Goal: Task Accomplishment & Management: Manage account settings

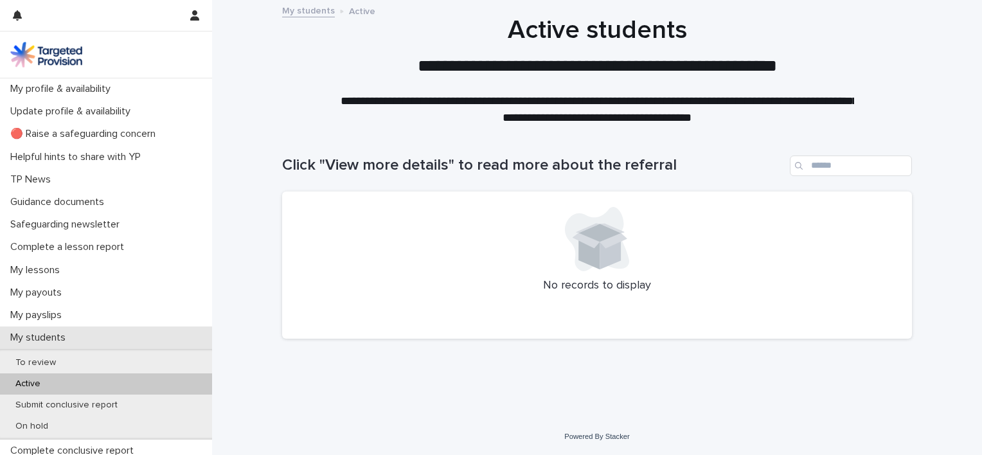
click at [41, 339] on p "My students" at bounding box center [40, 338] width 71 height 12
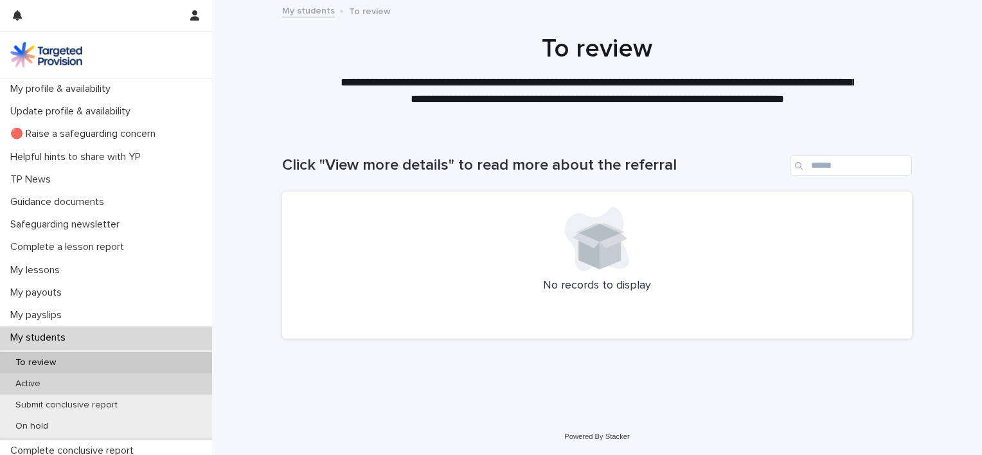
click at [44, 380] on p "Active" at bounding box center [28, 384] width 46 height 11
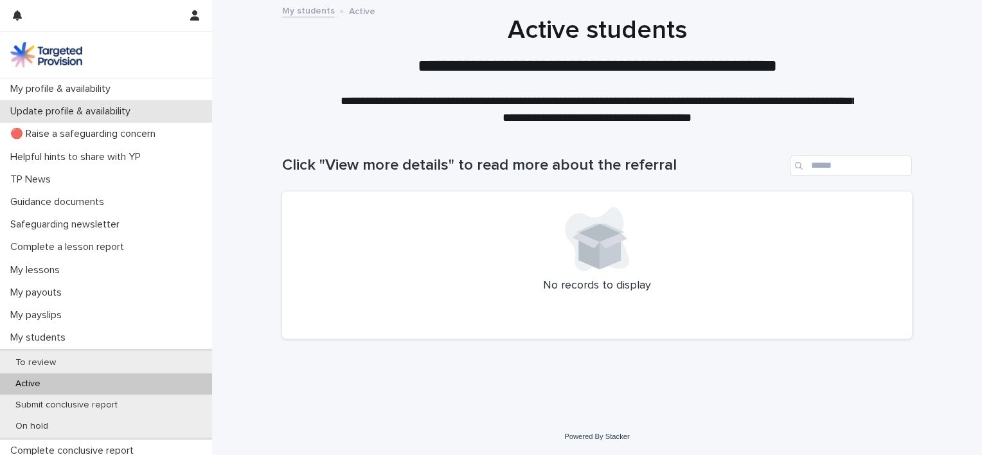
click at [60, 110] on p "Update profile & availability" at bounding box center [73, 111] width 136 height 12
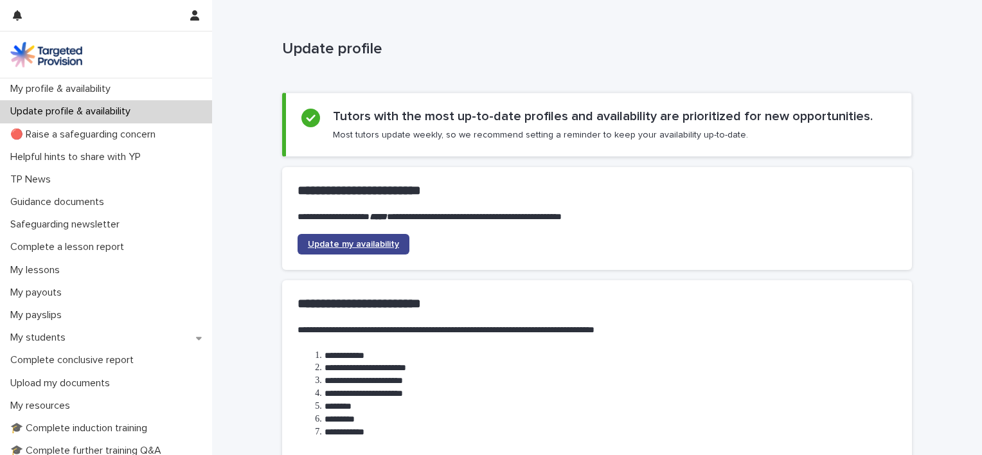
click at [327, 242] on span "Update my availability" at bounding box center [353, 244] width 91 height 9
